Goal: Obtain resource: Obtain resource

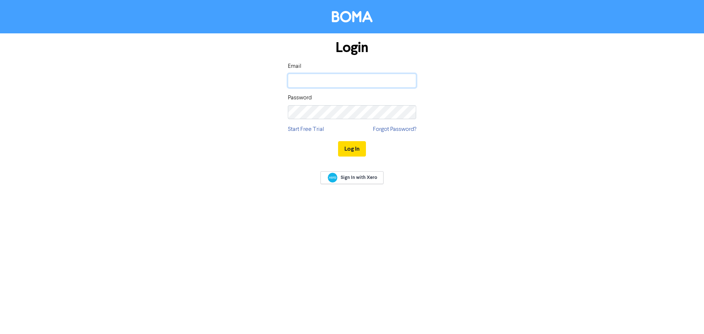
click at [357, 85] on input "email" at bounding box center [352, 81] width 128 height 14
type input "[EMAIL_ADDRESS][PERSON_NAME][DOMAIN_NAME]"
click at [338, 141] on button "Log In" at bounding box center [352, 148] width 28 height 15
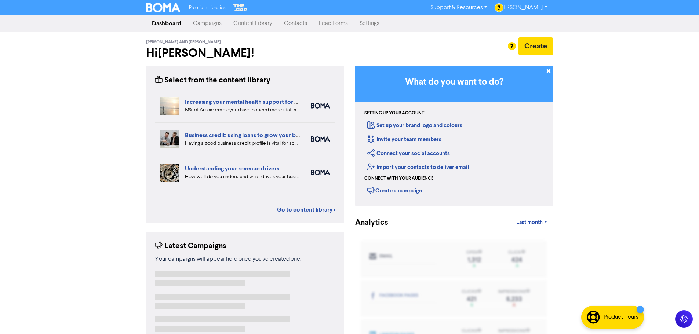
click at [243, 29] on link "Content Library" at bounding box center [252, 23] width 51 height 15
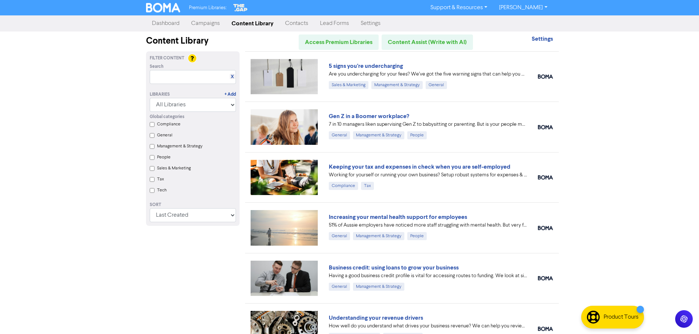
click at [155, 124] on div "Global categories Compliance General Management & Strategy People Sales & Marke…" at bounding box center [192, 154] width 97 height 85
click at [152, 125] on input "Compliance" at bounding box center [152, 124] width 5 height 5
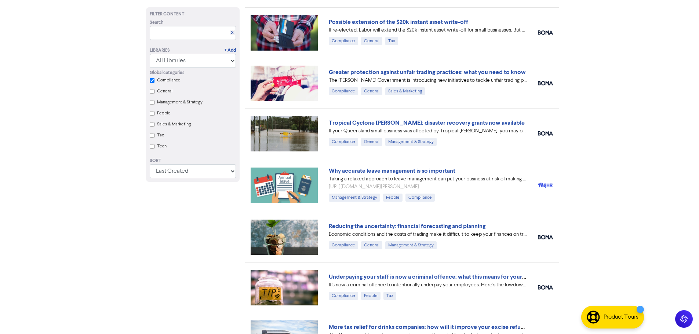
scroll to position [588, 0]
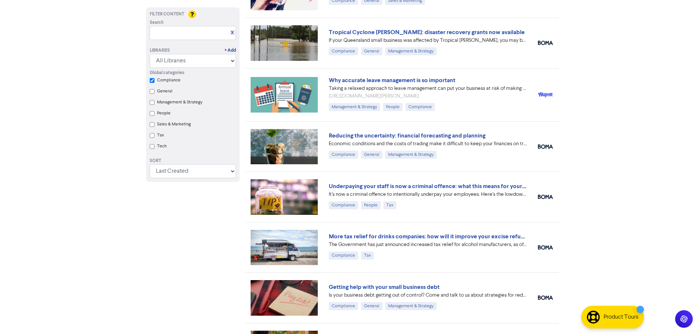
click at [149, 81] on div "Global categories Compliance General Management & Strategy People Sales & Marke…" at bounding box center [192, 110] width 97 height 85
click at [153, 84] on div "Global categories Compliance General Management & Strategy People Sales & Marke…" at bounding box center [192, 110] width 97 height 85
click at [151, 82] on input "Compliance" at bounding box center [152, 80] width 5 height 5
checkbox input "false"
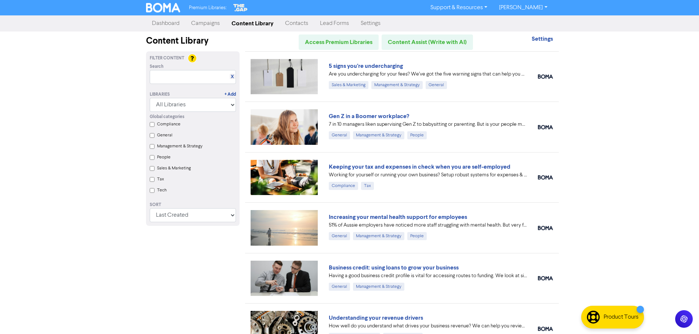
click at [151, 180] on input "Tax" at bounding box center [152, 179] width 5 height 5
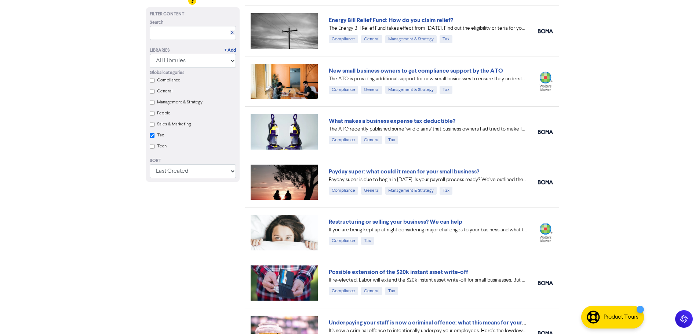
checkbox input "true"
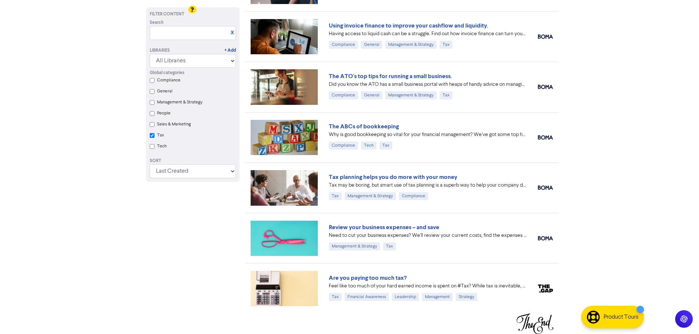
scroll to position [609, 0]
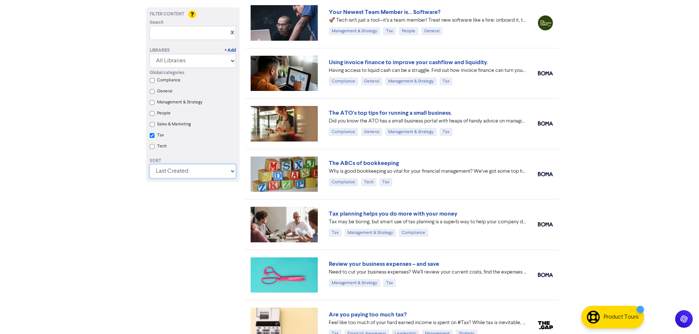
click at [167, 172] on select "Last Created First Created Title Ascending Title Descending Library Ascending L…" at bounding box center [193, 171] width 86 height 14
drag, startPoint x: 205, startPoint y: 128, endPoint x: 210, endPoint y: 125, distance: 5.3
click at [206, 127] on div "Sales & Marketing" at bounding box center [196, 125] width 79 height 11
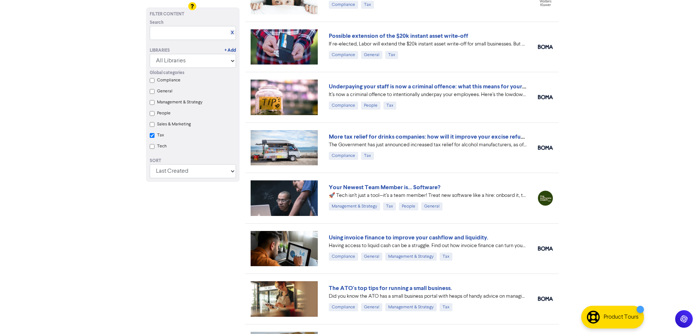
scroll to position [425, 0]
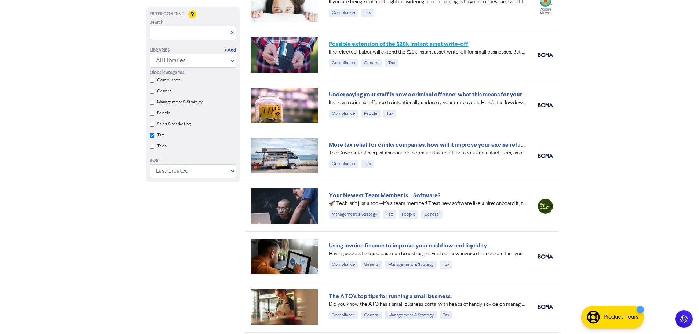
click at [439, 47] on link "Possible extension of the $20k instant asset write-off" at bounding box center [398, 43] width 139 height 7
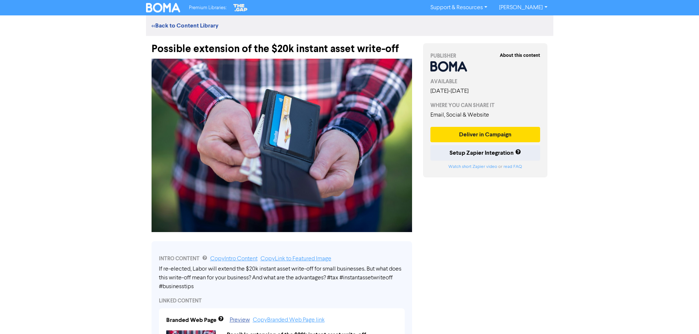
click at [285, 48] on div "Possible extension of the $20k instant asset write-off" at bounding box center [282, 45] width 260 height 19
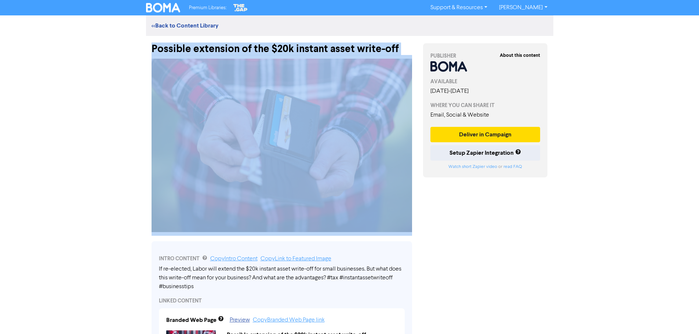
click at [285, 48] on div "Possible extension of the $20k instant asset write-off" at bounding box center [282, 45] width 260 height 19
copy div "Possible extension of the $20k instant asset write-off"
click at [306, 47] on div "Possible extension of the $20k instant asset write-off" at bounding box center [282, 45] width 260 height 19
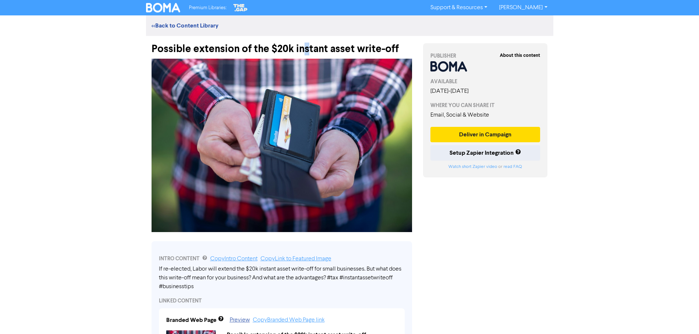
click at [304, 47] on div "Possible extension of the $20k instant asset write-off" at bounding box center [282, 45] width 260 height 19
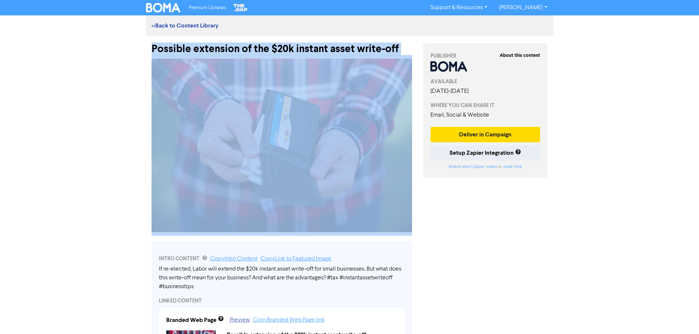
click at [304, 47] on div "Possible extension of the $20k instant asset write-off" at bounding box center [282, 45] width 260 height 19
drag, startPoint x: 298, startPoint y: 106, endPoint x: 298, endPoint y: 111, distance: 5.1
drag, startPoint x: 298, startPoint y: 111, endPoint x: 295, endPoint y: 94, distance: 17.6
click at [295, 100] on img at bounding box center [282, 146] width 260 height 174
click at [298, 85] on img at bounding box center [282, 146] width 260 height 174
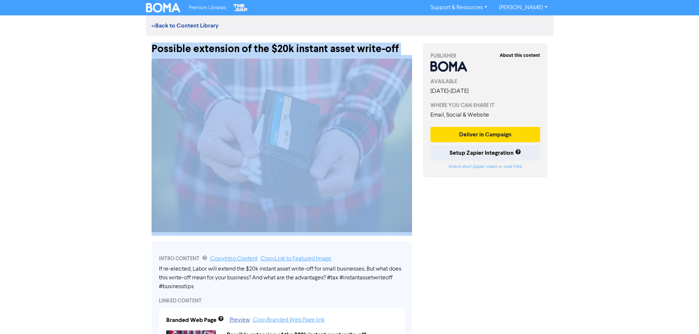
click at [99, 96] on div "Premium Libraries: Support & Resources Video Tutorials FAQ & Guides Marketing E…" at bounding box center [349, 167] width 699 height 334
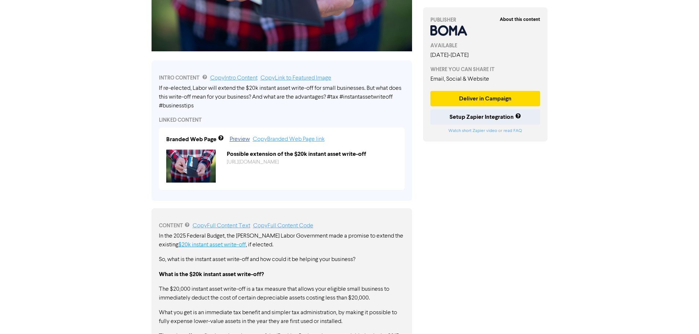
scroll to position [183, 0]
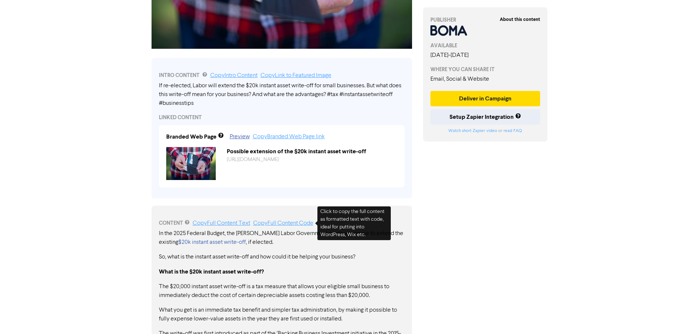
click at [269, 224] on link "Copy Full Content Code" at bounding box center [283, 223] width 60 height 6
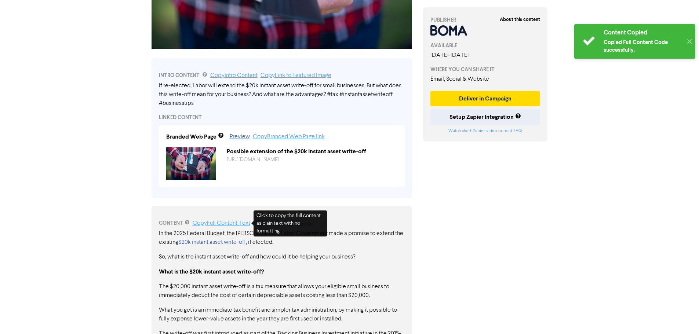
click at [243, 224] on link "Copy Full Content Text" at bounding box center [222, 223] width 58 height 6
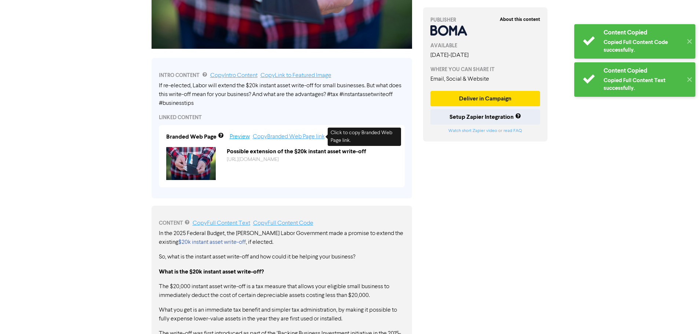
click at [241, 138] on link "Preview" at bounding box center [240, 137] width 20 height 6
